Goal: Transaction & Acquisition: Purchase product/service

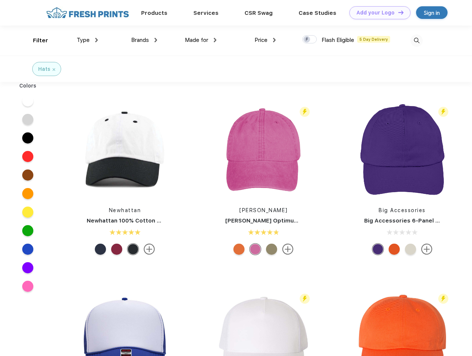
click at [377, 13] on link "Add your Logo Design Tool" at bounding box center [380, 12] width 61 height 13
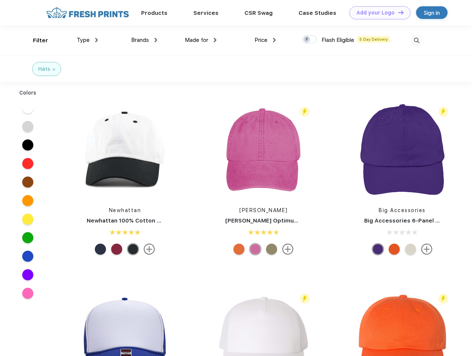
click at [0, 0] on div "Design Tool" at bounding box center [0, 0] width 0 height 0
click at [398, 12] on link "Add your Logo Design Tool" at bounding box center [380, 12] width 61 height 13
click at [36, 40] on div "Filter" at bounding box center [40, 40] width 15 height 9
click at [88, 40] on span "Type" at bounding box center [83, 40] width 13 height 7
click at [144, 40] on span "Brands" at bounding box center [140, 40] width 18 height 7
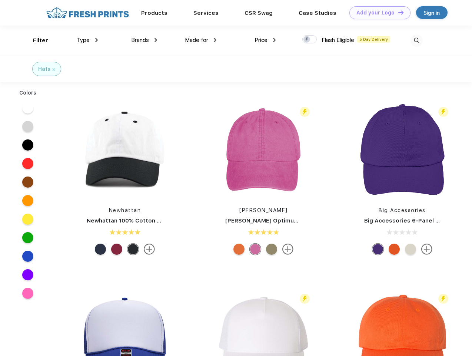
click at [201, 40] on span "Made for" at bounding box center [196, 40] width 23 height 7
click at [265, 40] on span "Price" at bounding box center [261, 40] width 13 height 7
click at [310, 40] on div at bounding box center [310, 39] width 14 height 8
click at [307, 40] on input "checkbox" at bounding box center [305, 37] width 5 height 5
click at [417, 40] on img at bounding box center [417, 40] width 12 height 12
